Goal: Navigation & Orientation: Find specific page/section

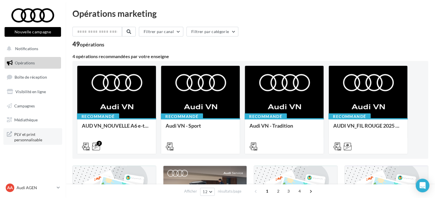
click at [35, 138] on span "PLV et print personnalisable" at bounding box center [36, 136] width 44 height 12
click at [42, 185] on p "Audi AGEN" at bounding box center [36, 188] width 38 height 6
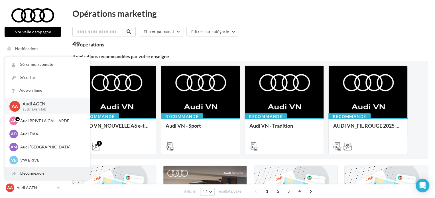
click at [47, 171] on div "Déconnexion" at bounding box center [47, 173] width 85 height 13
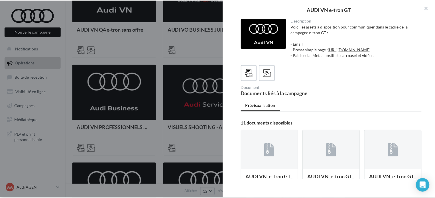
scroll to position [257, 0]
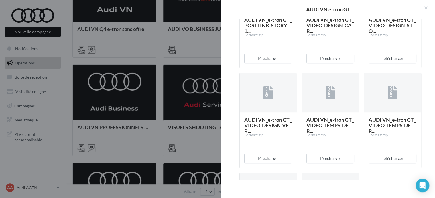
click at [216, 53] on div at bounding box center [217, 99] width 435 height 198
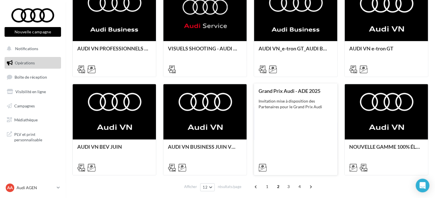
scroll to position [303, 0]
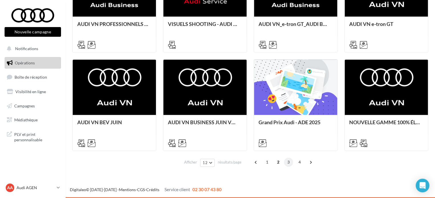
click at [287, 162] on span "3" at bounding box center [288, 161] width 9 height 9
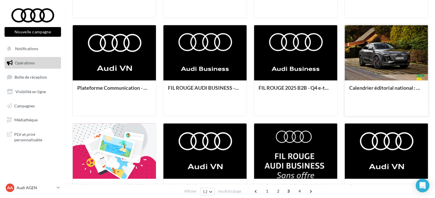
scroll to position [256, 0]
